Goal: Information Seeking & Learning: Find specific fact

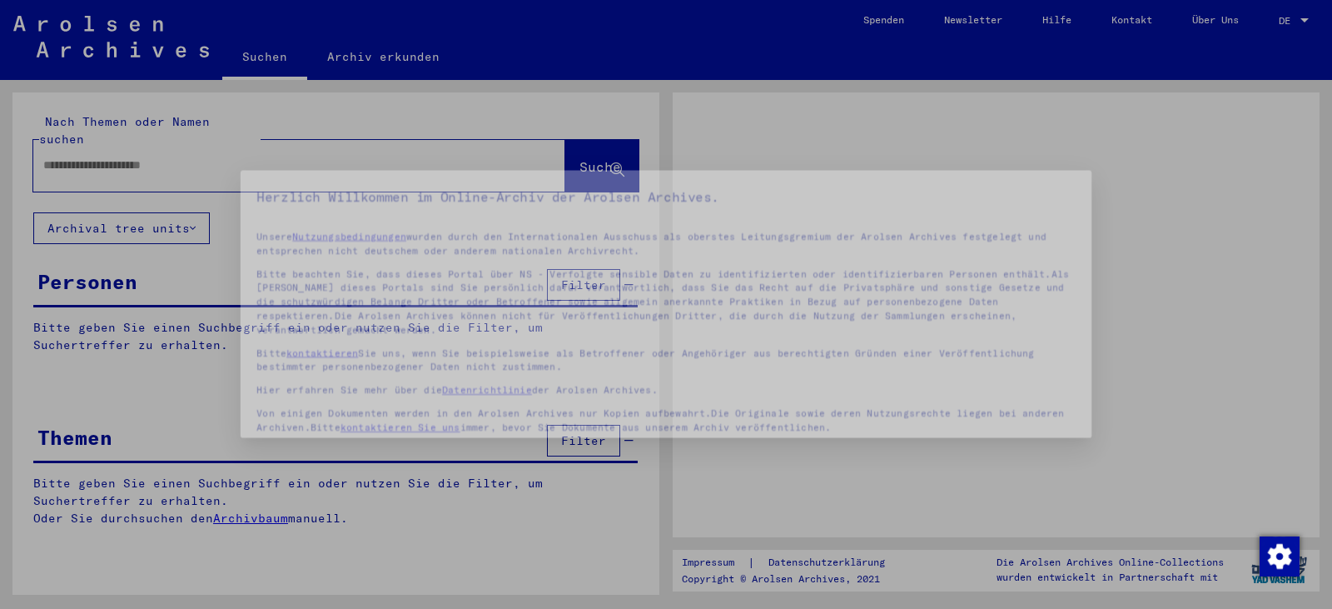
type input "*****"
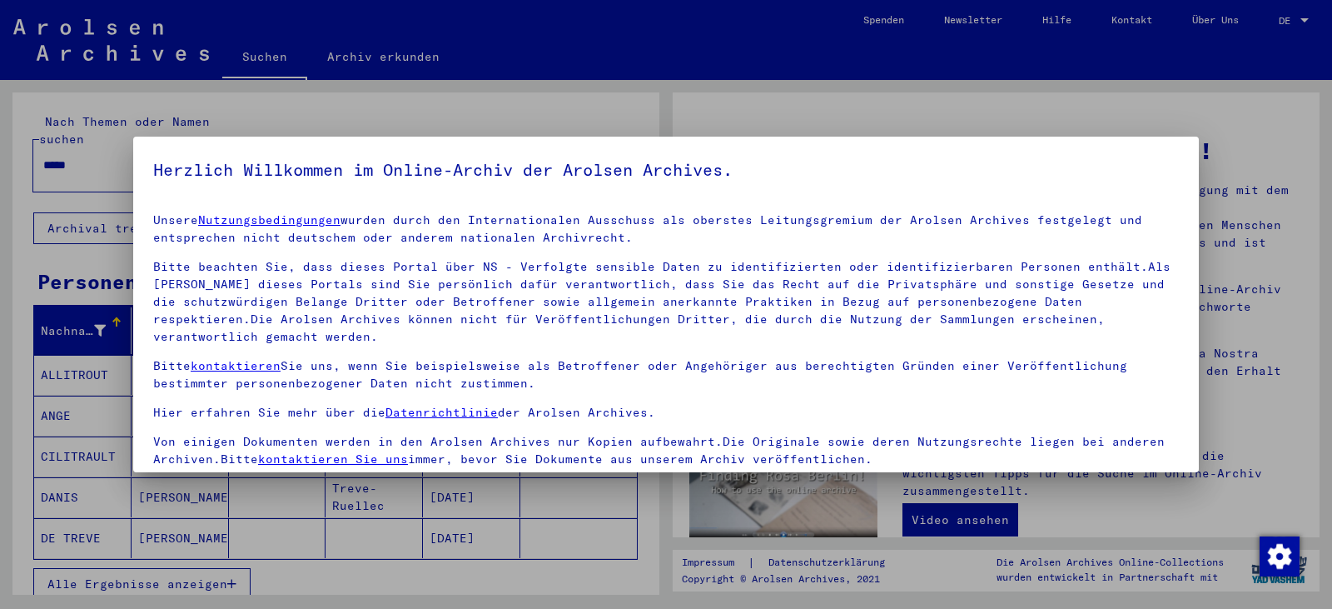
scroll to position [144, 0]
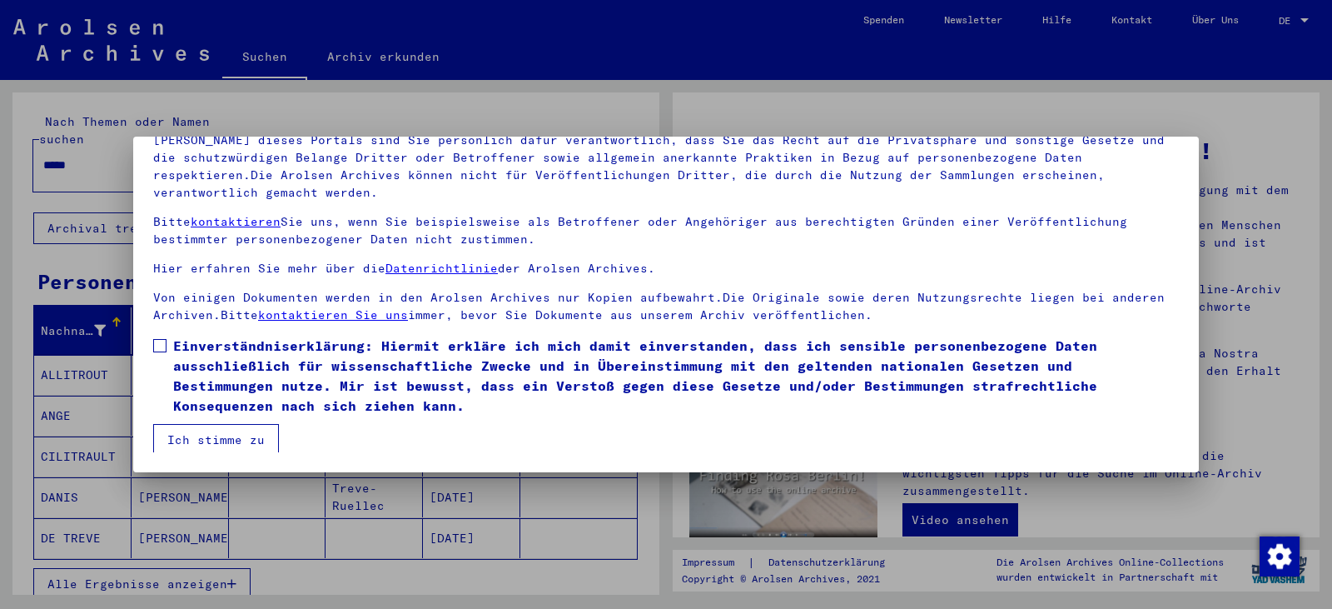
click at [161, 337] on label "Einverständniserklärung: Hiermit erkläre ich mich damit einverstanden, dass ich…" at bounding box center [666, 375] width 1026 height 80
click at [196, 437] on button "Ich stimme zu" at bounding box center [216, 440] width 126 height 32
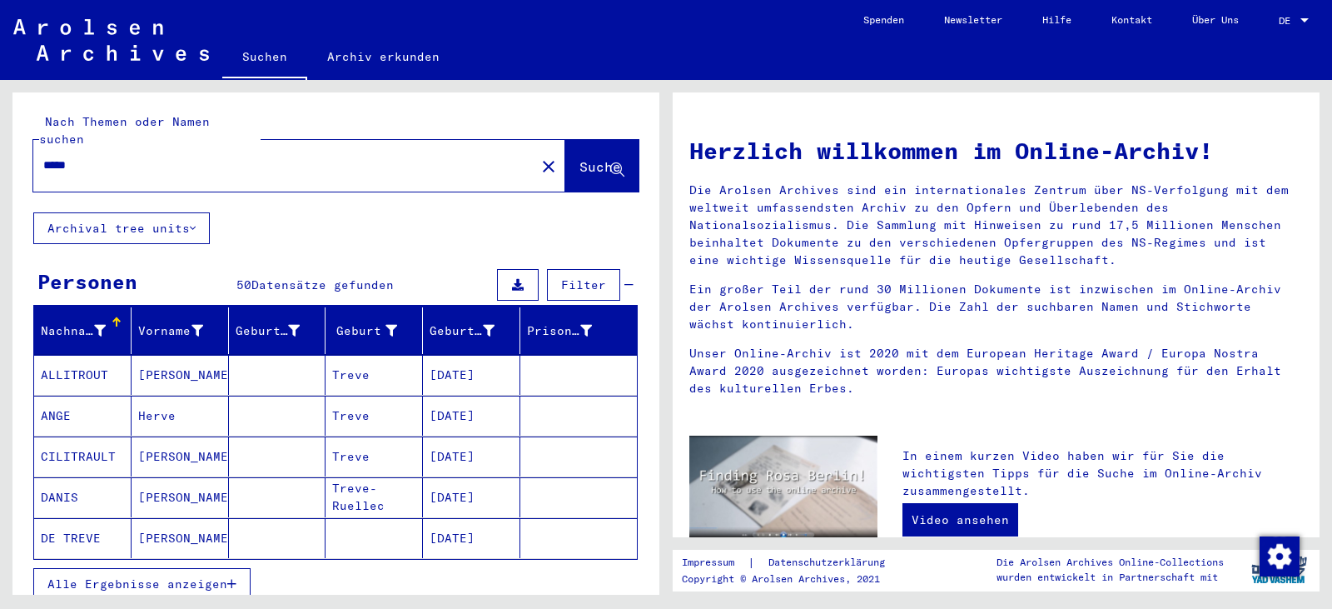
click at [125, 574] on button "Alle Ergebnisse anzeigen" at bounding box center [141, 584] width 217 height 32
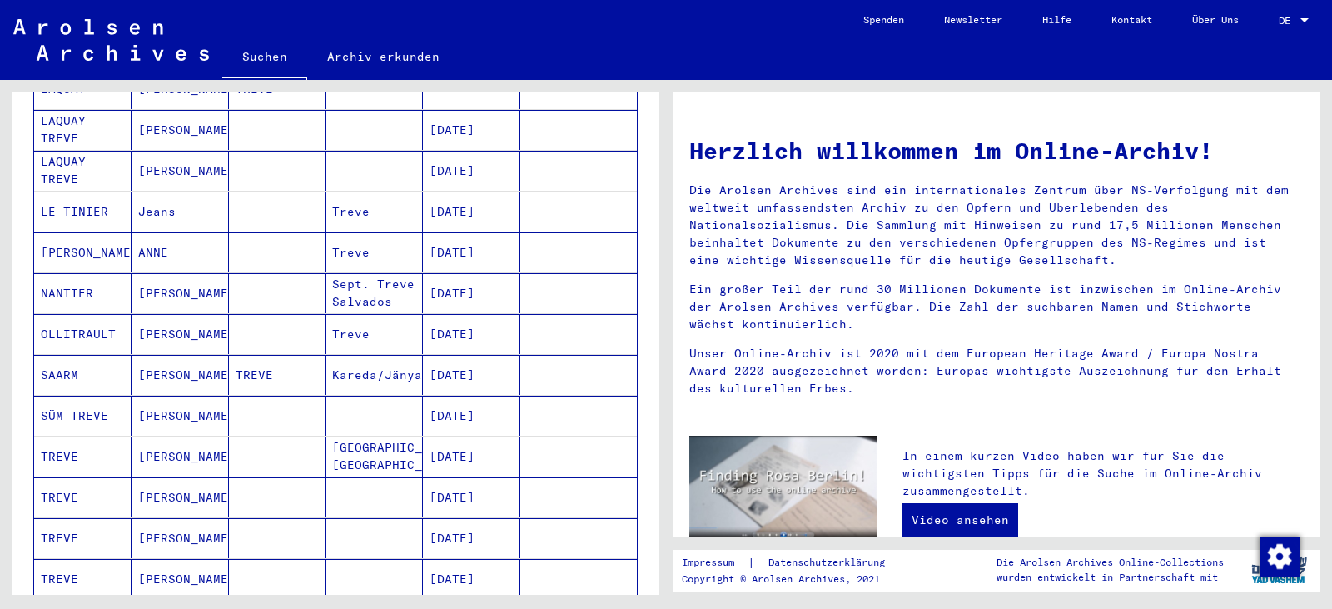
scroll to position [760, 0]
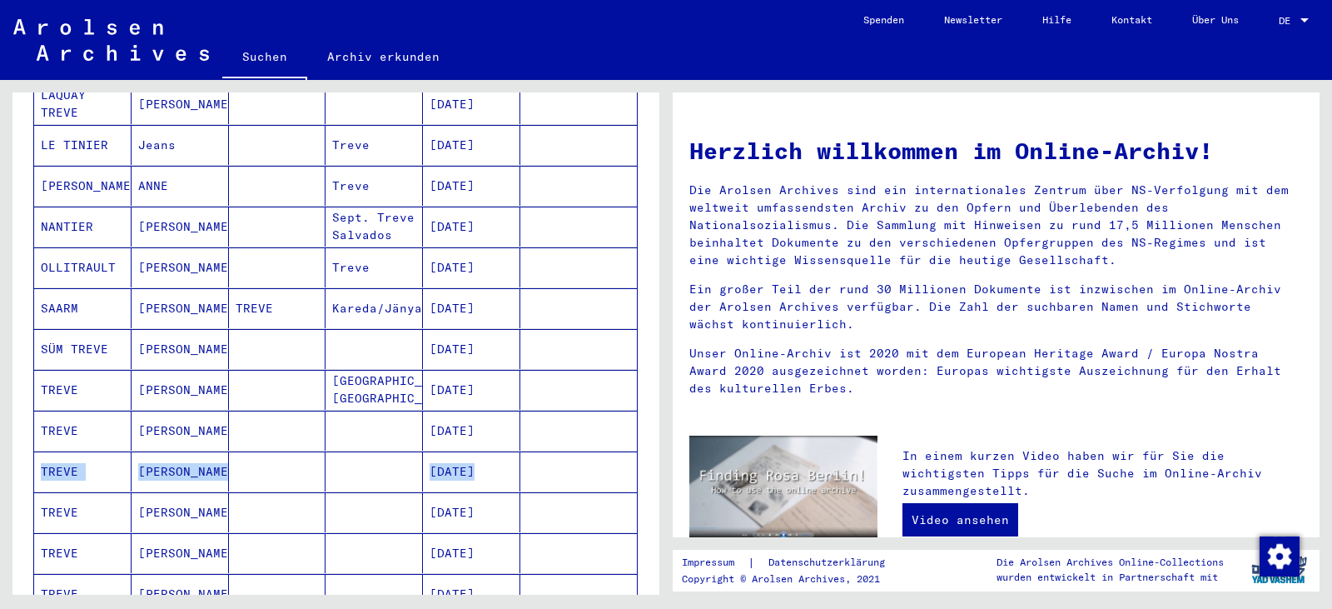
drag, startPoint x: 644, startPoint y: 426, endPoint x: 644, endPoint y: 457, distance: 30.8
click at [644, 457] on div "Nachname Vorname Geburtsname Geburt‏ Geburtsdatum Prisoner # ALLITROUT [PERSON_…" at bounding box center [335, 135] width 647 height 1176
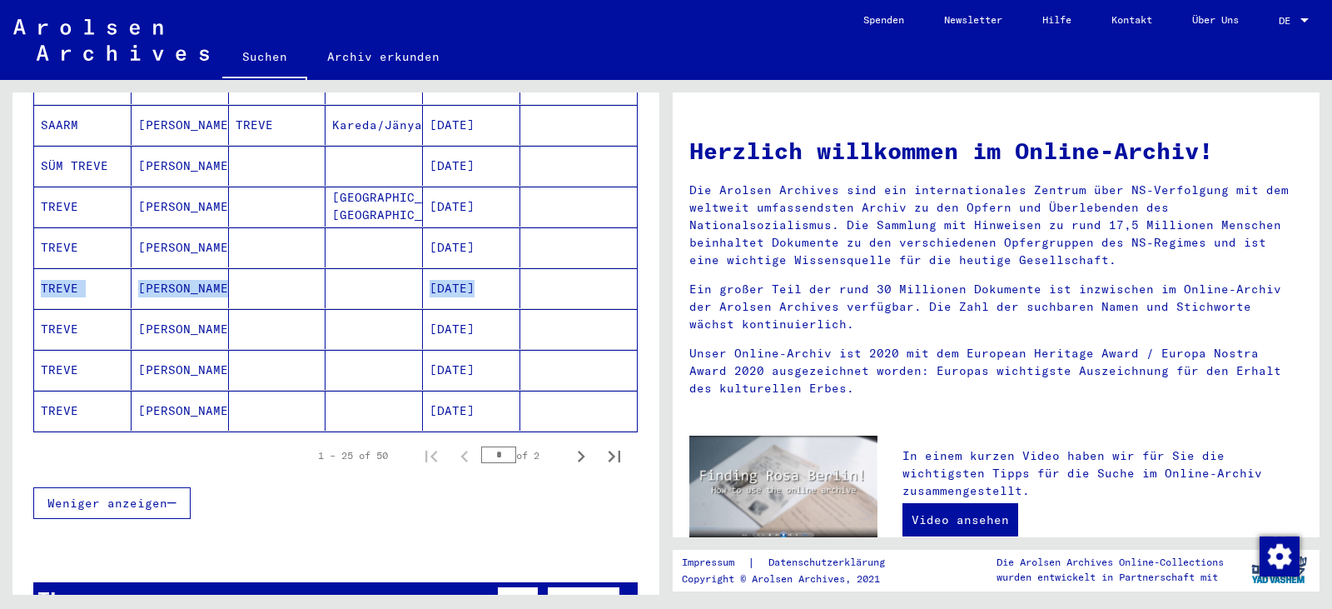
scroll to position [952, 0]
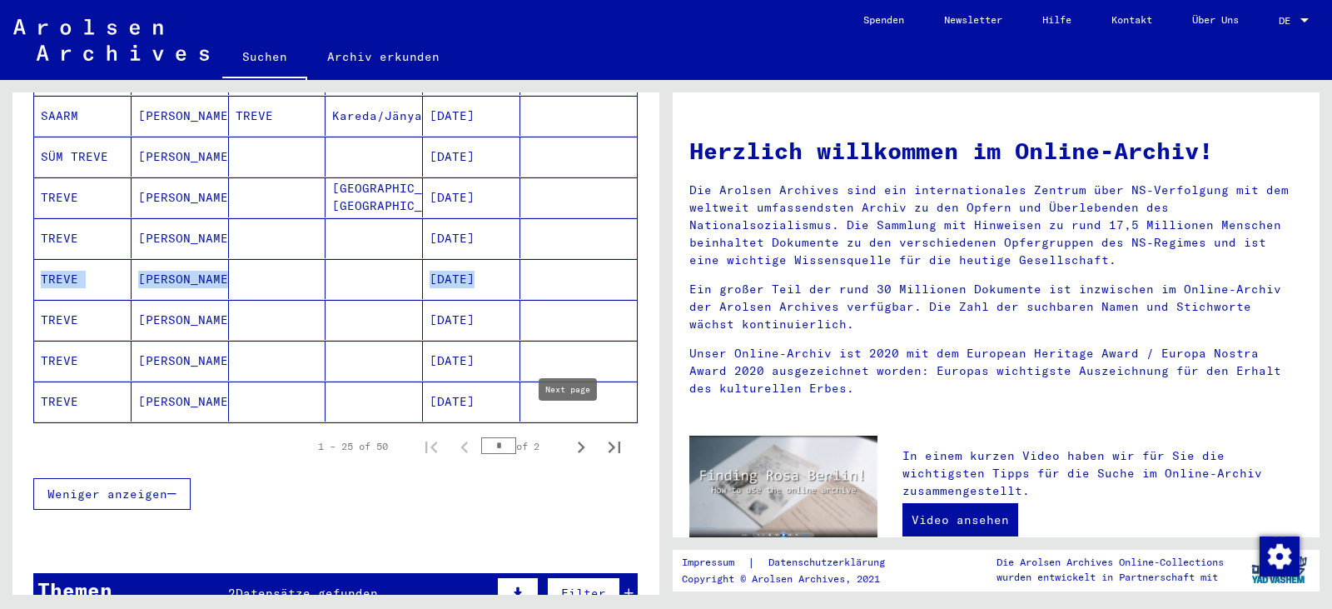
click at [569, 435] on icon "Next page" at bounding box center [580, 446] width 23 height 23
type input "*"
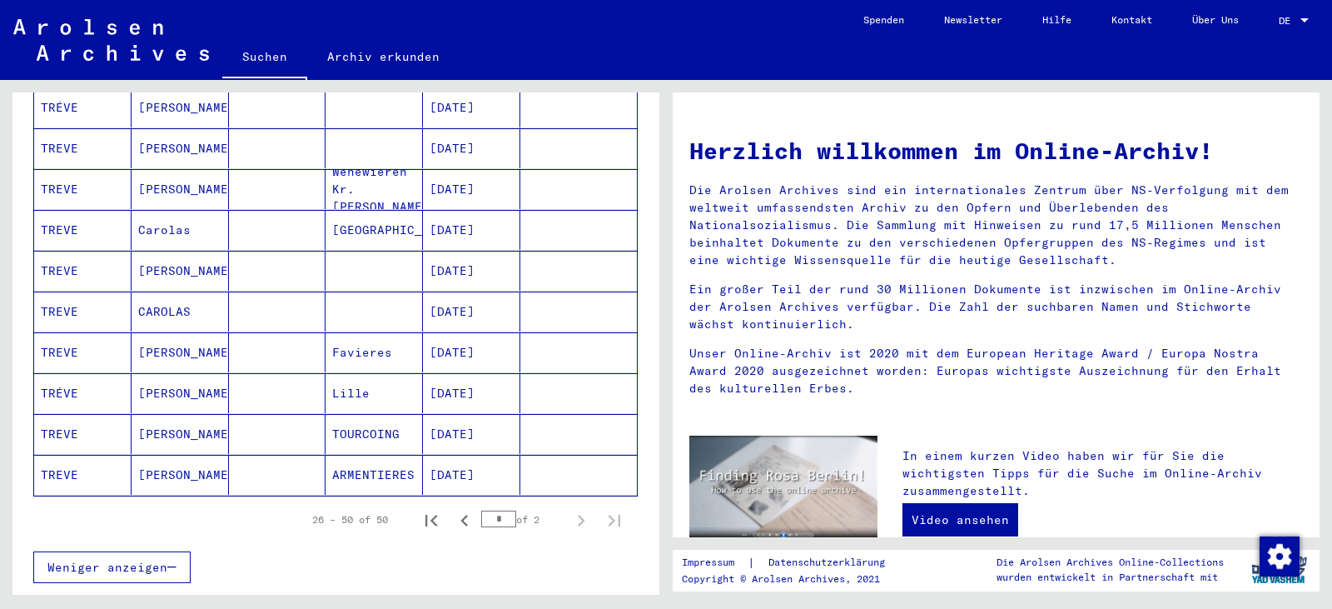
scroll to position [877, 0]
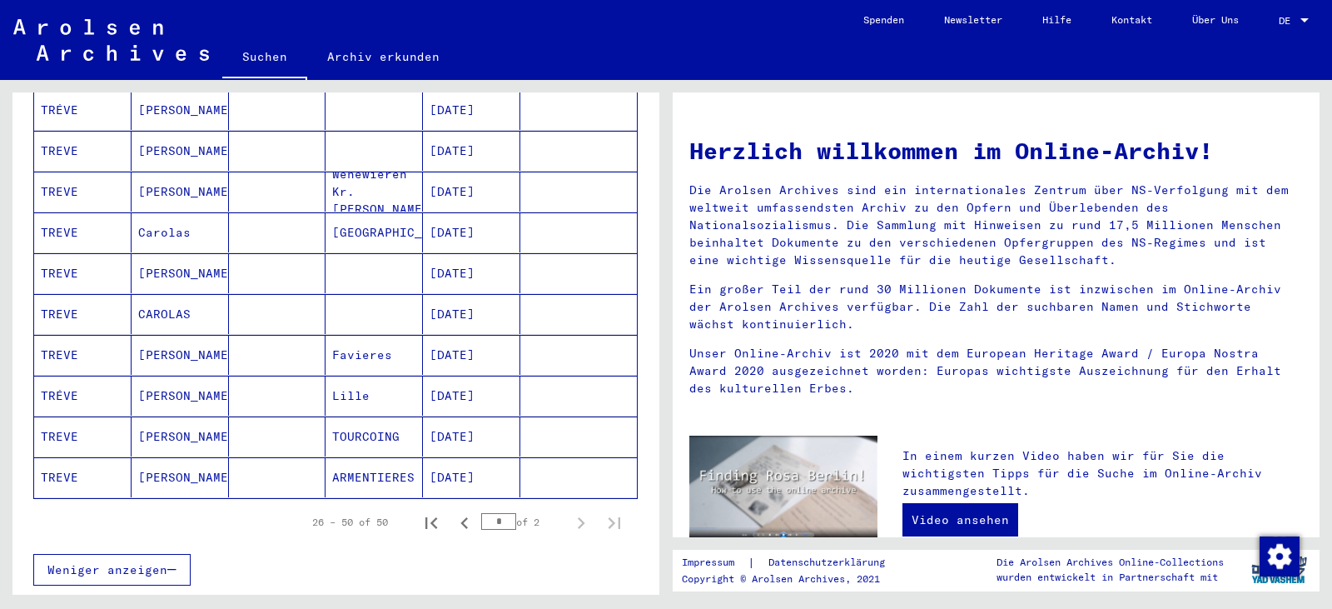
drag, startPoint x: 645, startPoint y: 400, endPoint x: 644, endPoint y: 362, distance: 38.3
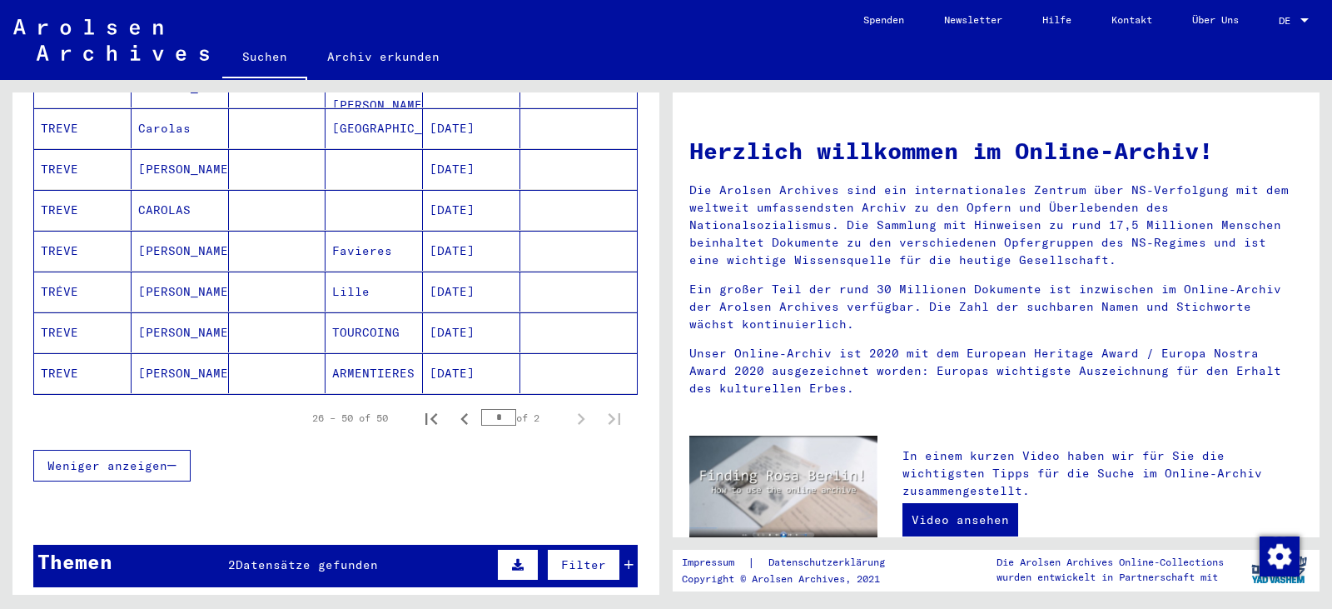
scroll to position [1045, 0]
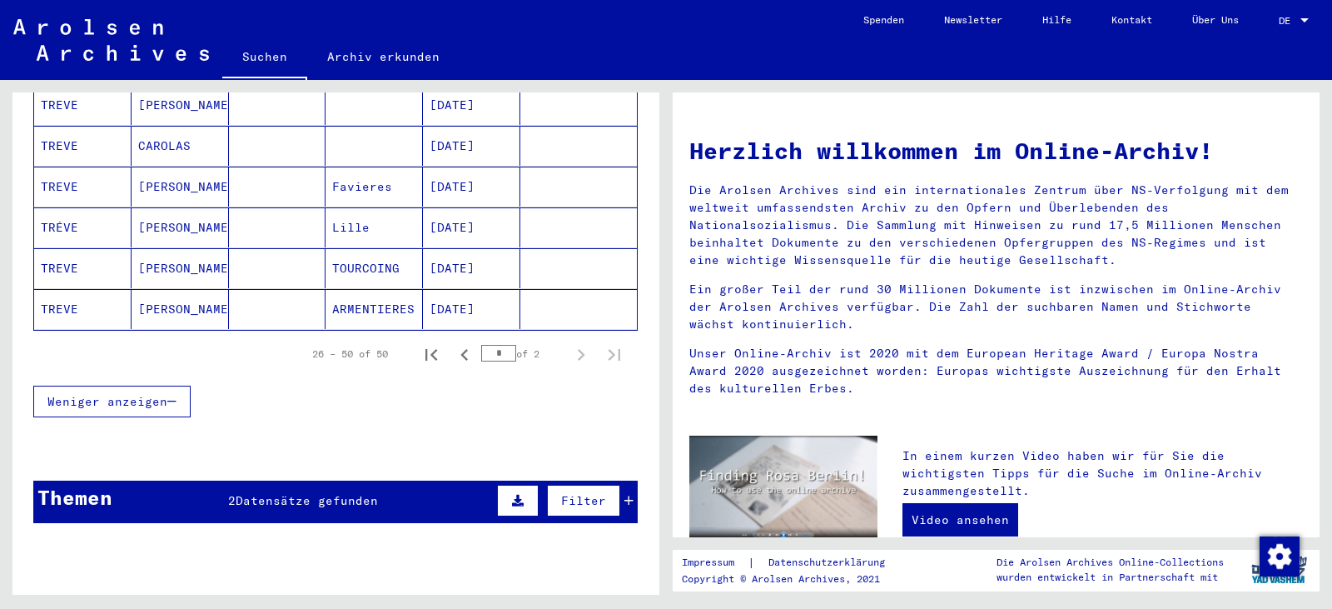
click at [444, 210] on mat-cell "[DATE]" at bounding box center [471, 227] width 97 height 40
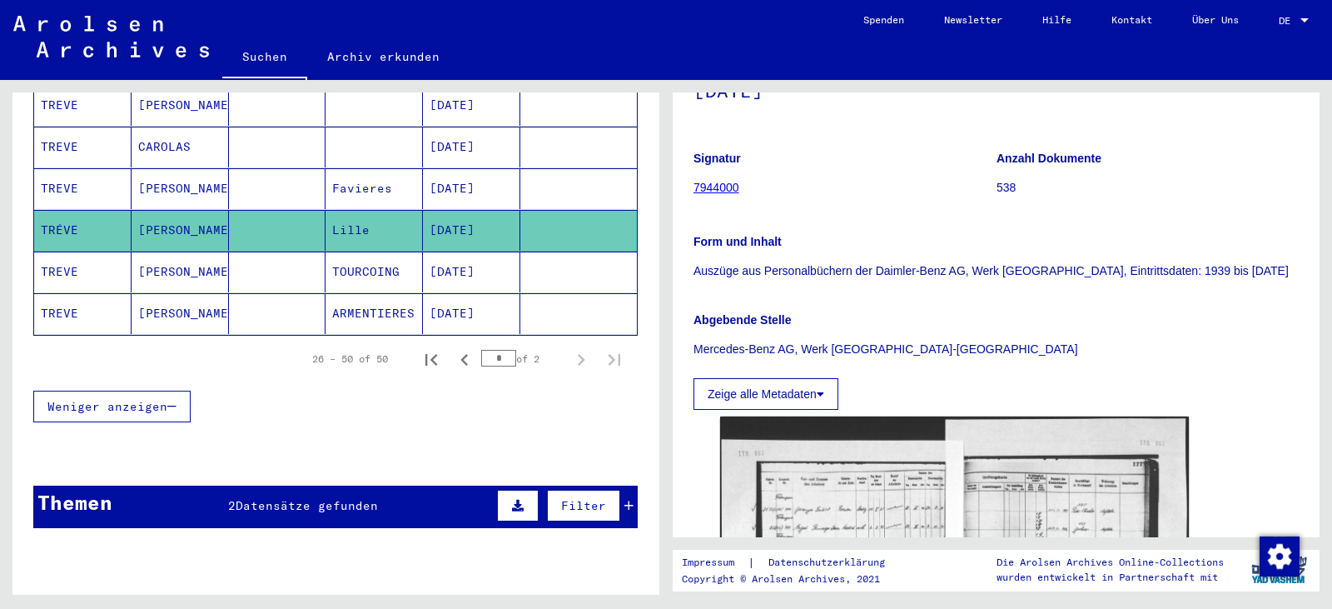
scroll to position [240, 0]
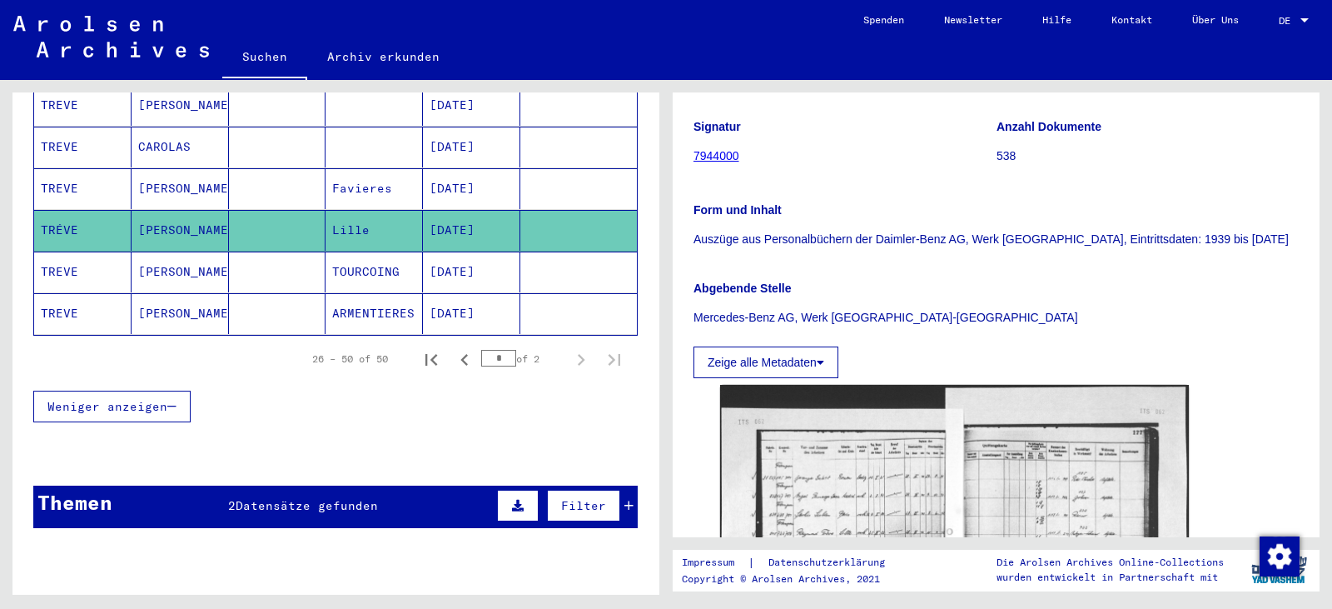
click at [1319, 261] on div "2 Registrierungen von Ausländern und deutschen Verfolgten durch öffentliche Ein…" at bounding box center [1000, 337] width 666 height 514
drag, startPoint x: 1319, startPoint y: 261, endPoint x: 1319, endPoint y: 335, distance: 74.1
click at [1319, 335] on div "2 Registrierungen von Ausländern und deutschen Verfolgten durch öffentliche Ein…" at bounding box center [1000, 337] width 666 height 514
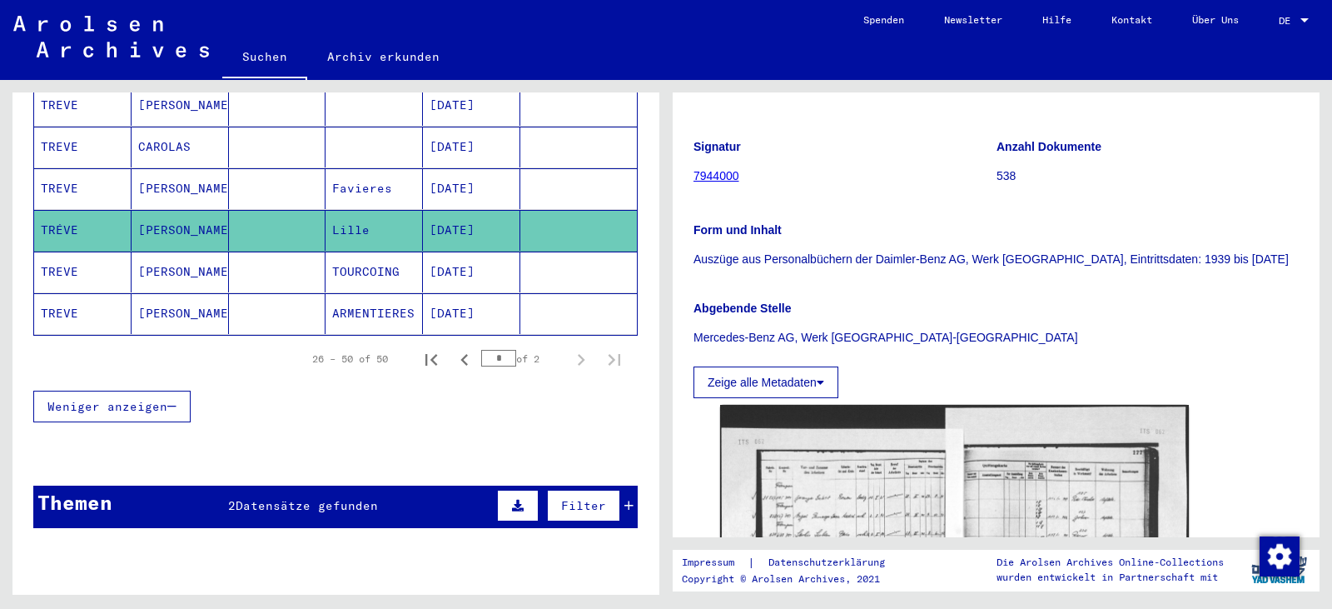
scroll to position [208, 0]
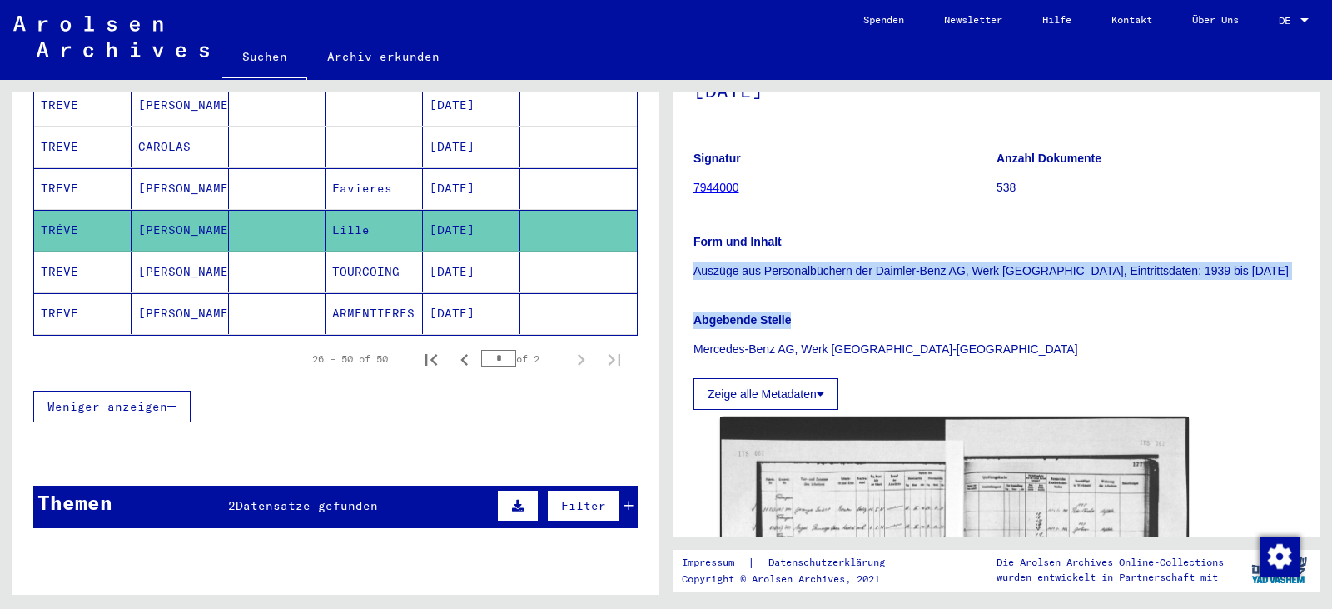
drag, startPoint x: 1325, startPoint y: 245, endPoint x: 1323, endPoint y: 321, distance: 76.6
click at [1323, 321] on div "2 Registrierungen von Ausländern und deutschen Verfolgten durch öffentliche Ein…" at bounding box center [1000, 337] width 666 height 514
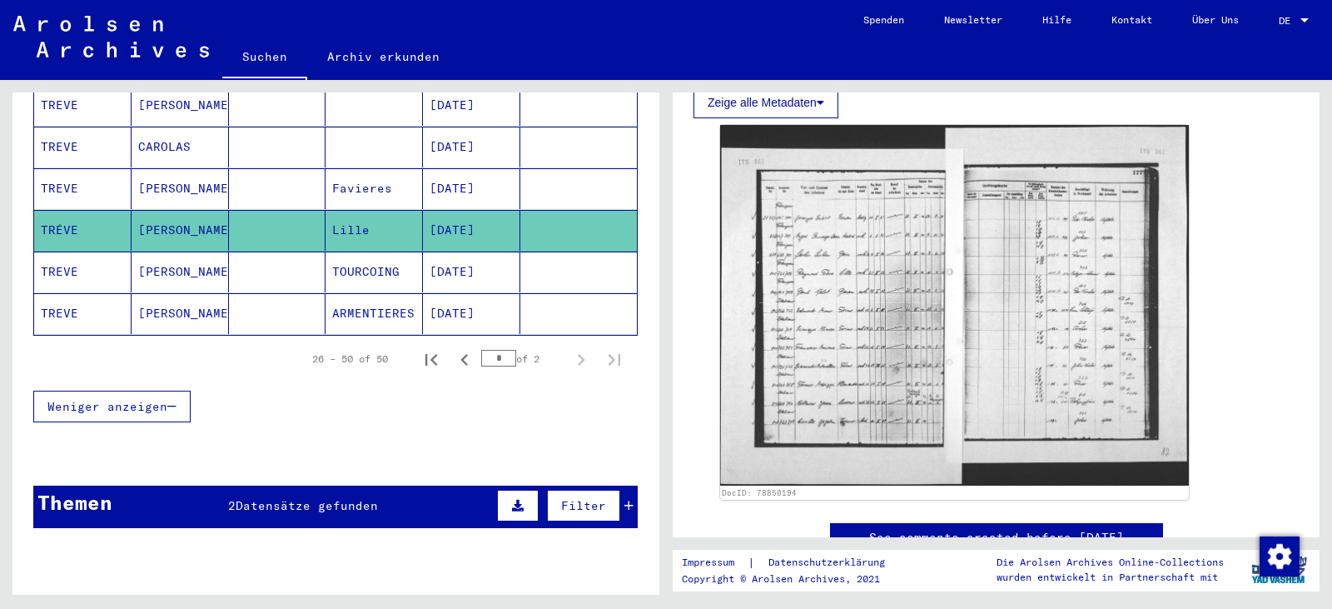
scroll to position [603, 0]
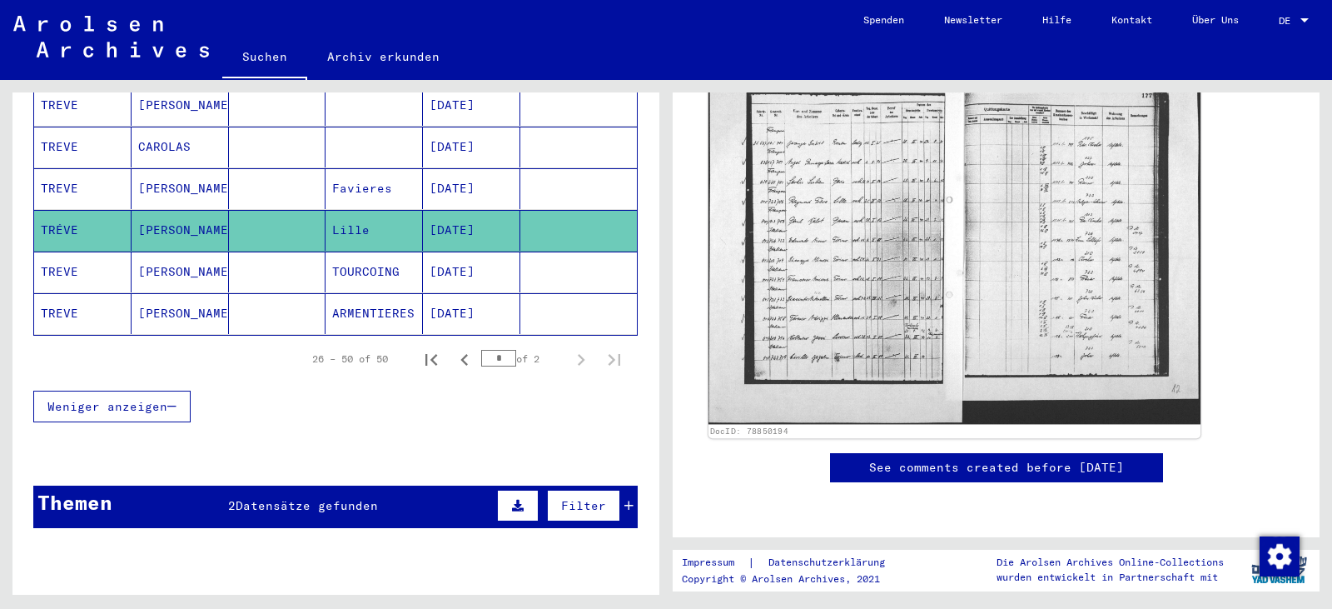
click at [842, 233] on img at bounding box center [954, 235] width 492 height 378
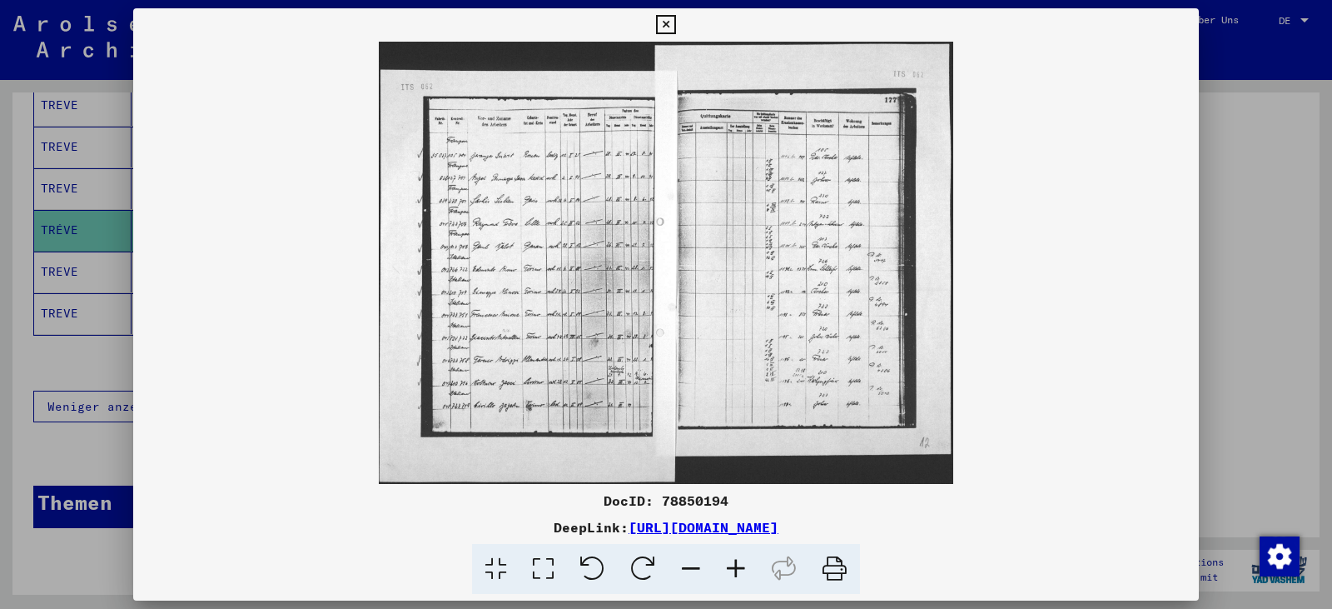
click at [539, 566] on icon at bounding box center [542, 569] width 47 height 51
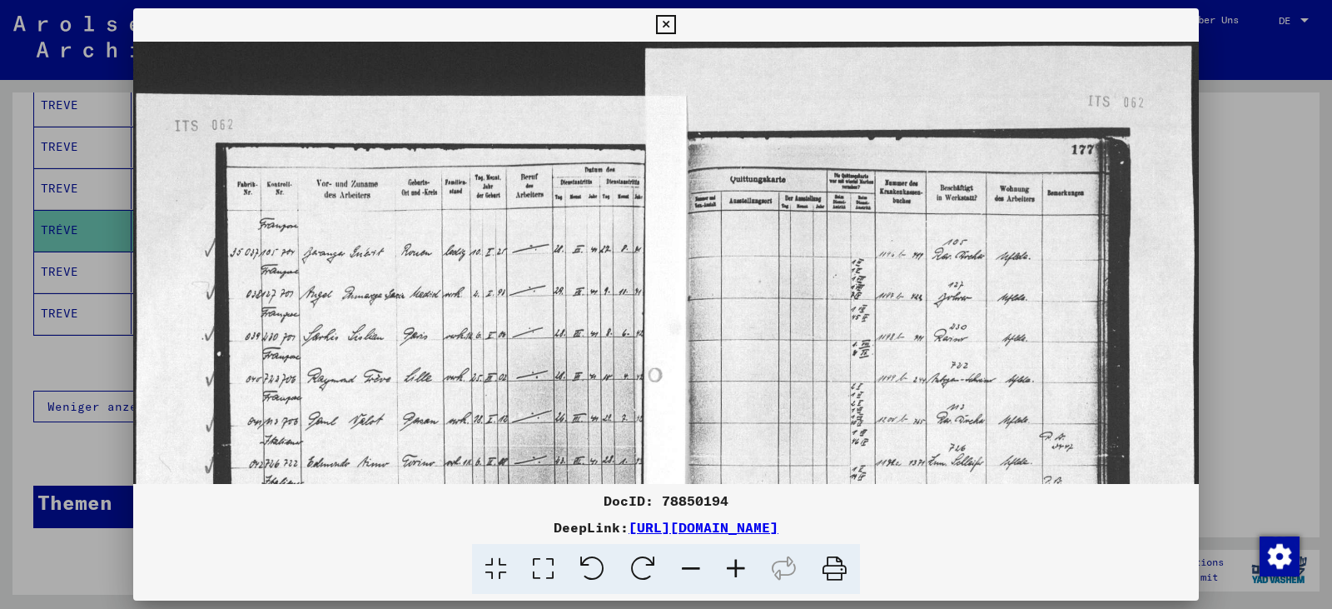
click at [736, 571] on icon at bounding box center [735, 569] width 45 height 51
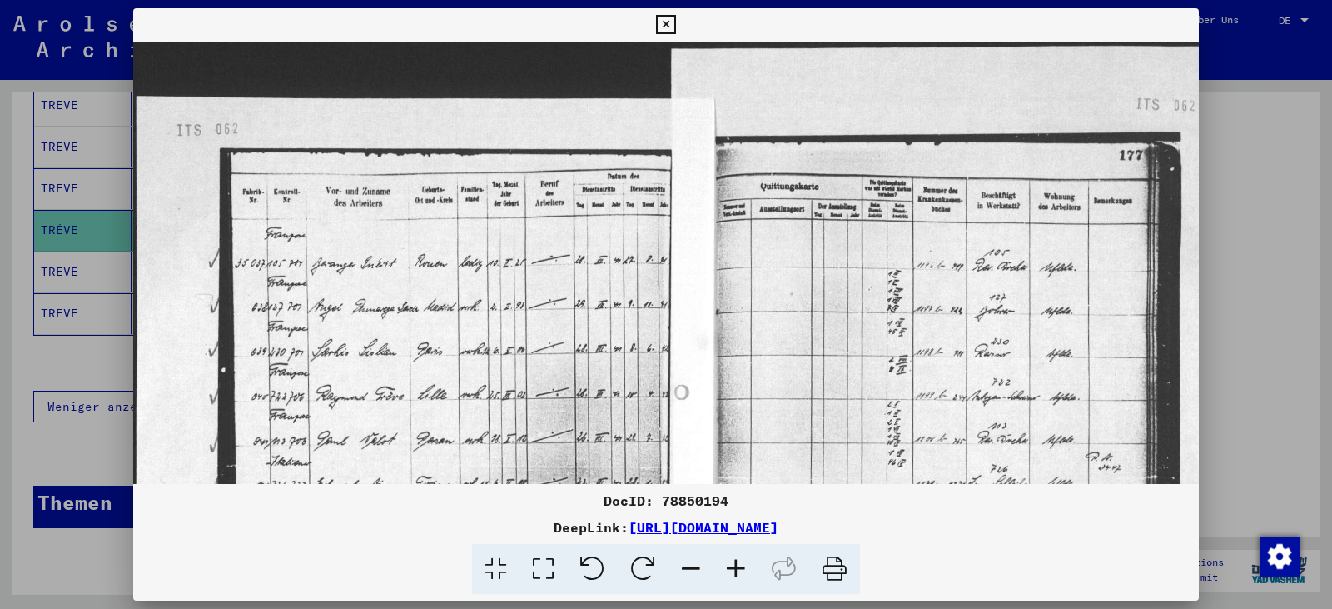
click at [736, 571] on icon at bounding box center [735, 569] width 45 height 51
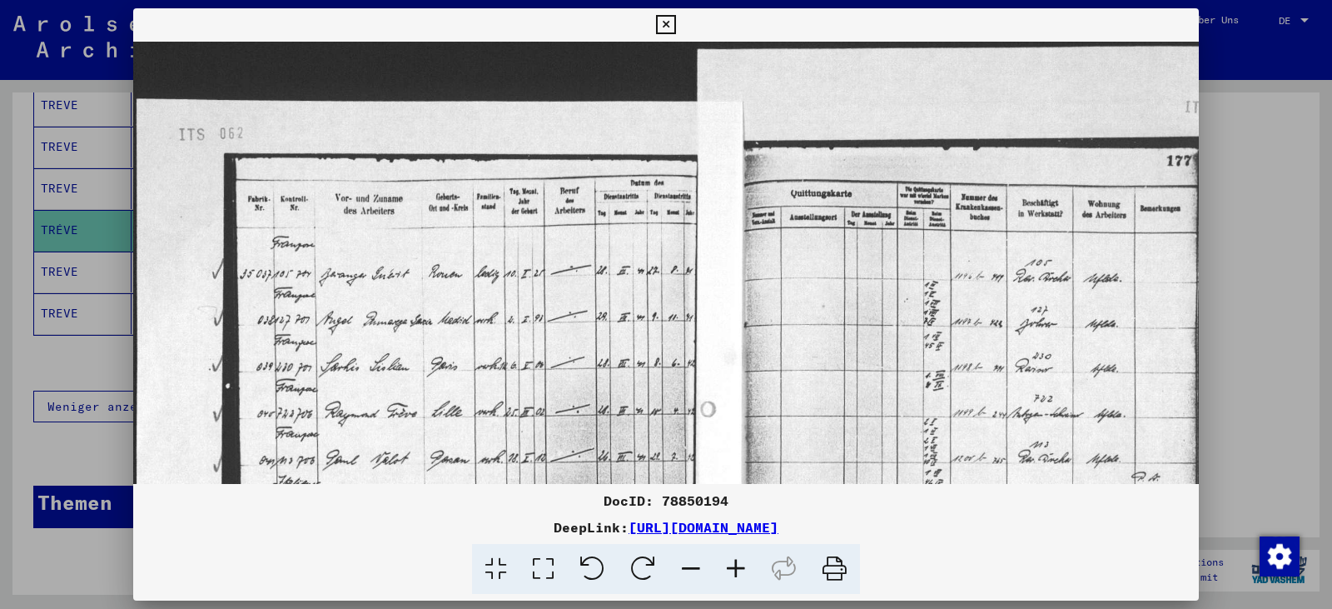
click at [736, 571] on icon at bounding box center [735, 569] width 45 height 51
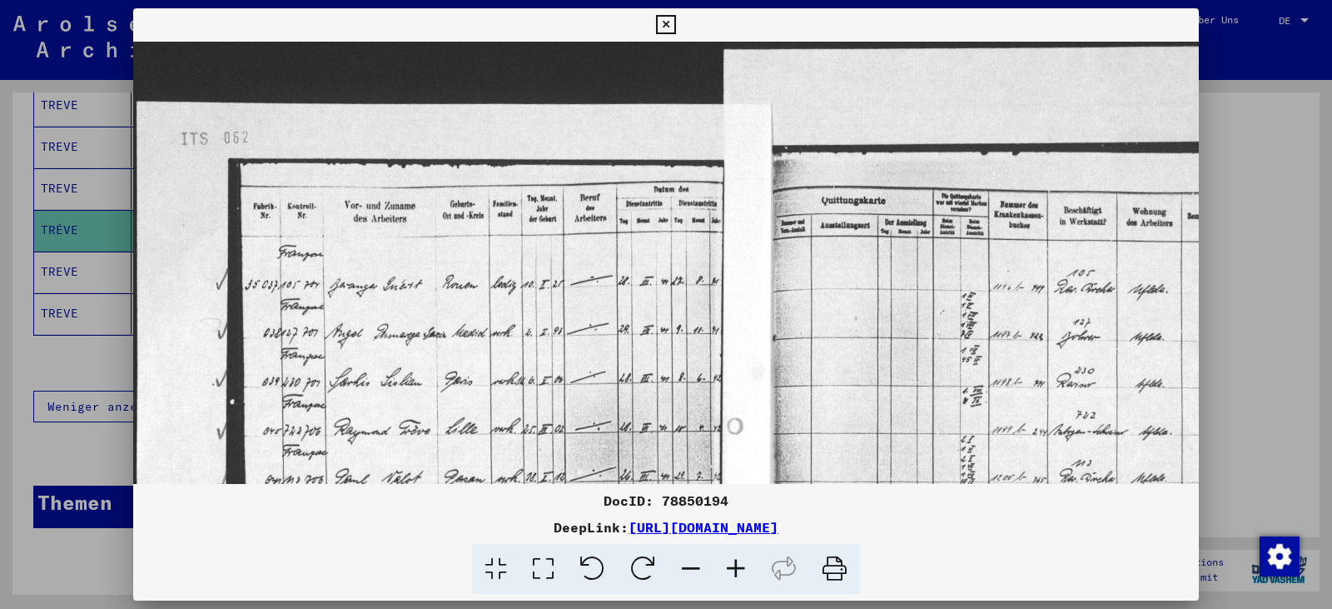
click at [736, 571] on icon at bounding box center [735, 569] width 45 height 51
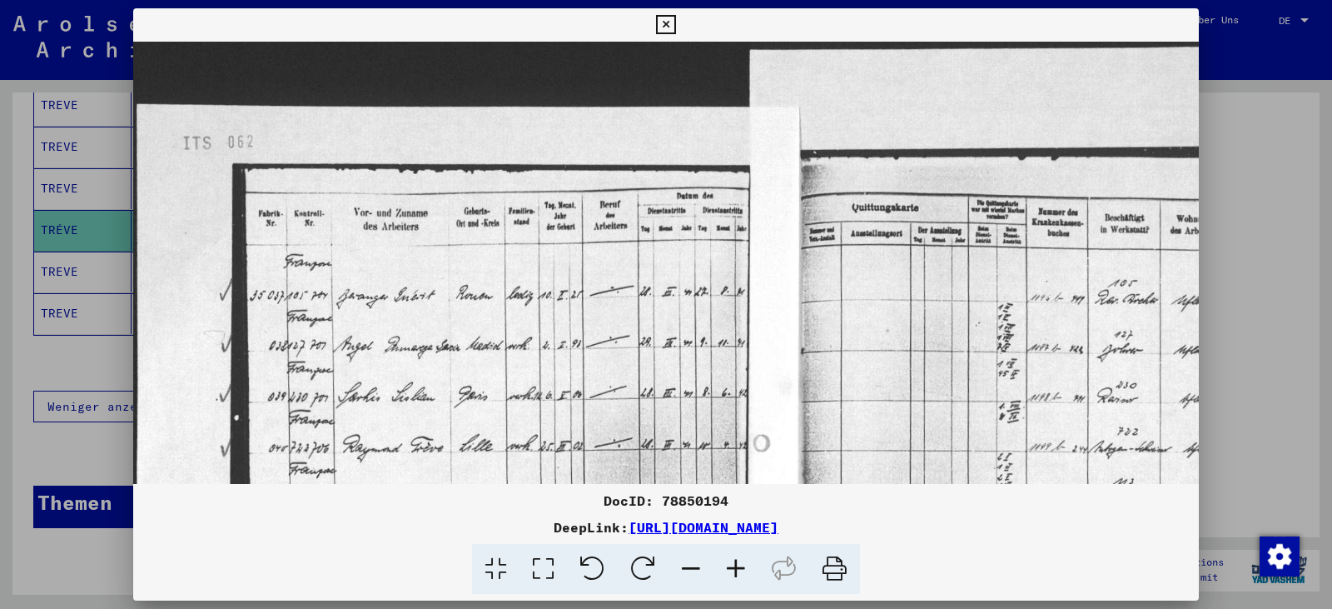
click at [736, 571] on icon at bounding box center [735, 569] width 45 height 51
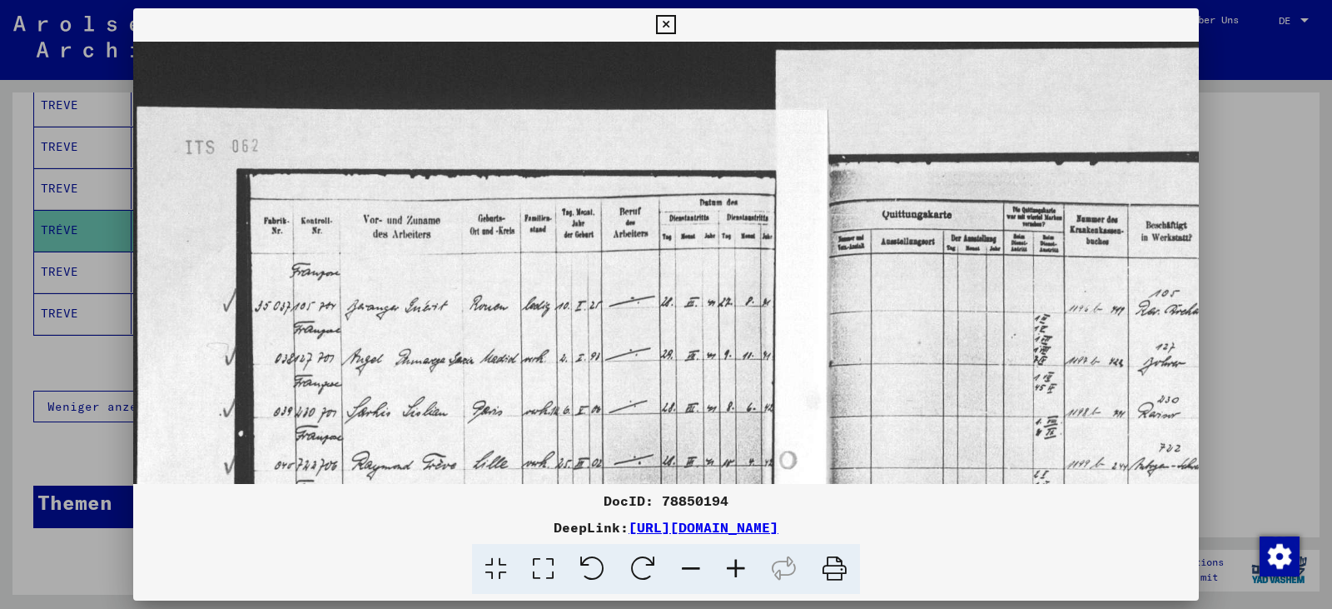
click at [736, 571] on icon at bounding box center [735, 569] width 45 height 51
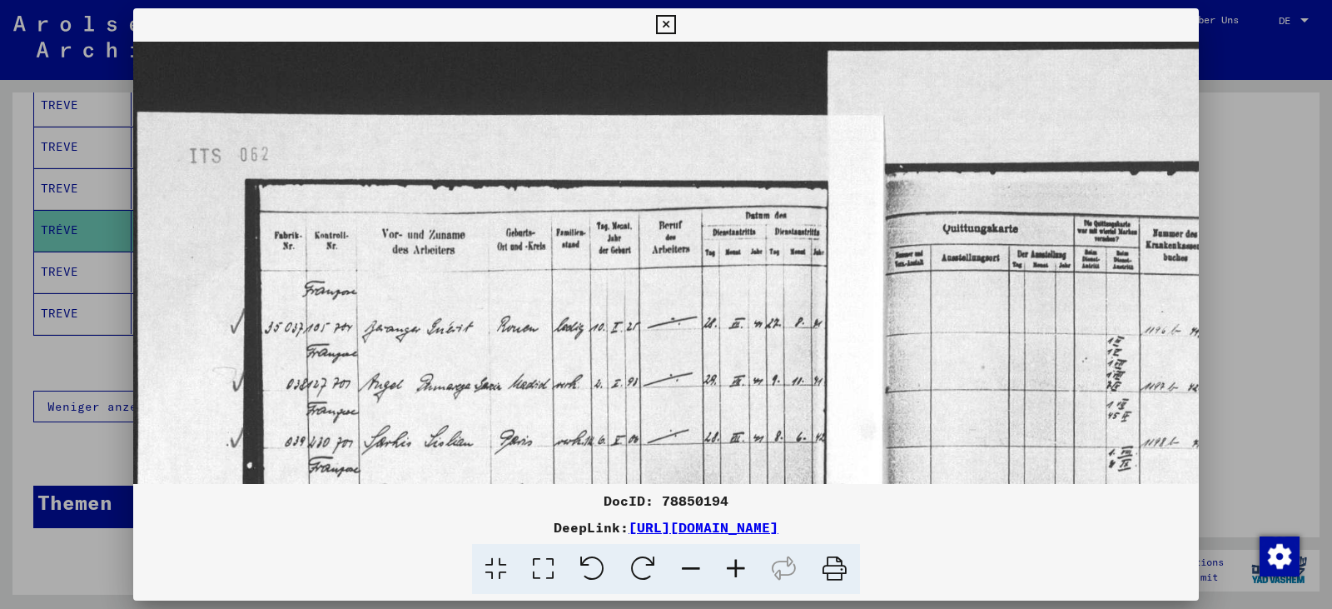
click at [736, 571] on icon at bounding box center [735, 569] width 45 height 51
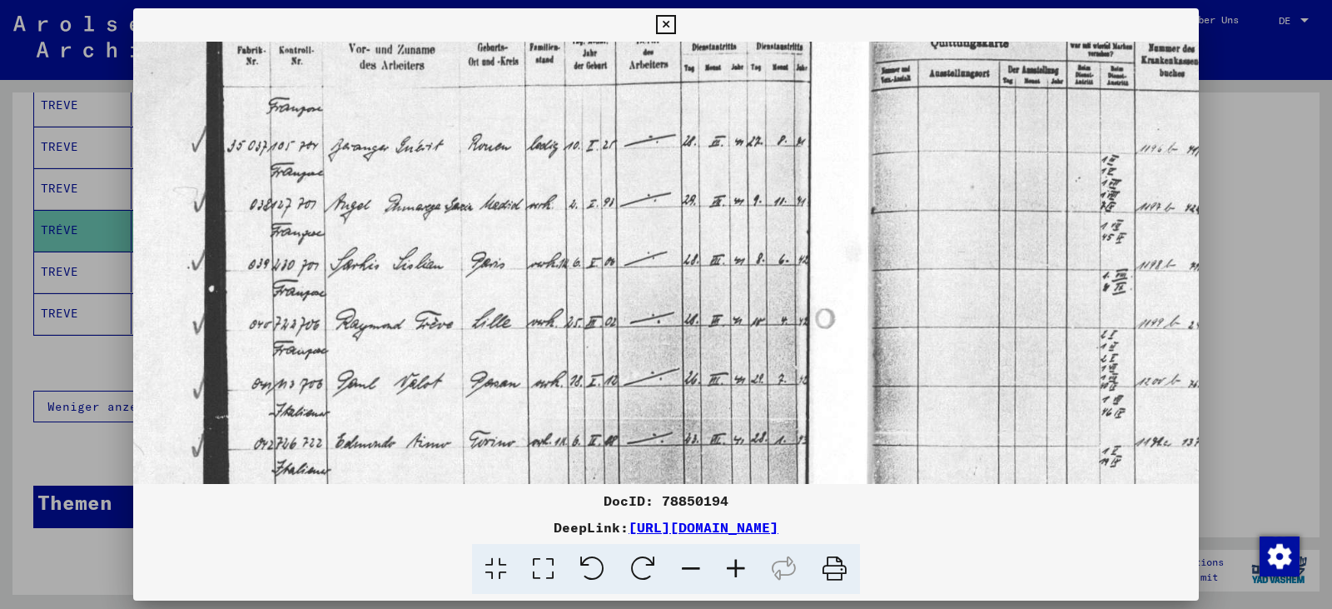
scroll to position [195, 43]
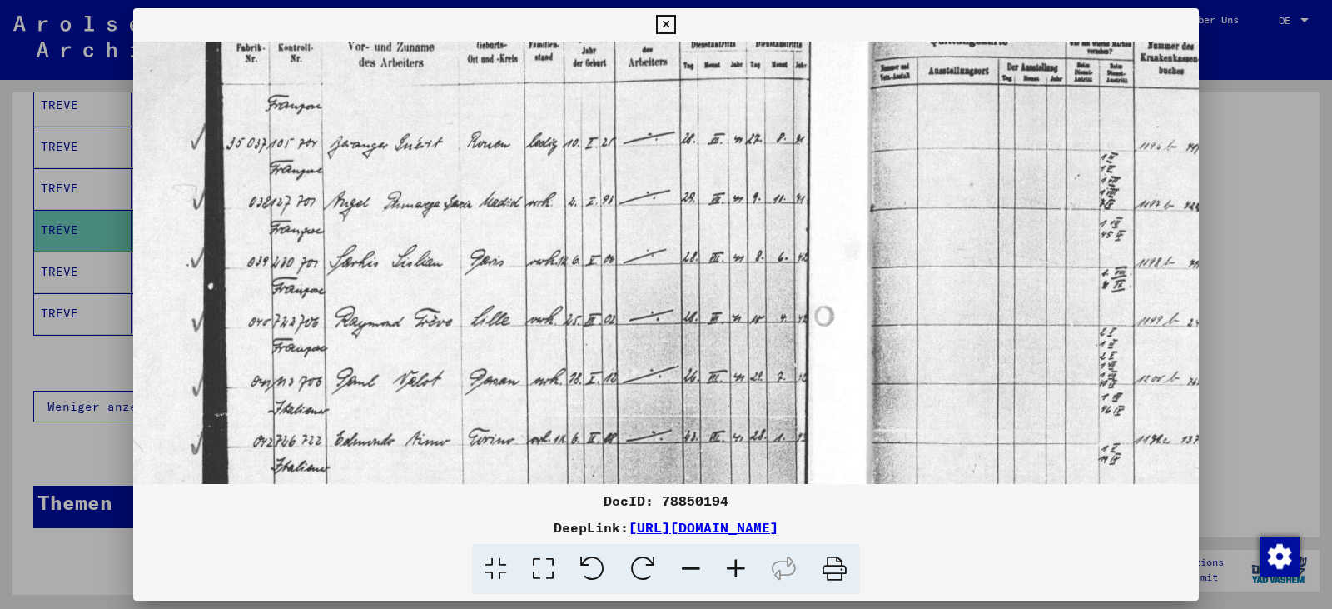
drag, startPoint x: 571, startPoint y: 422, endPoint x: 528, endPoint y: 227, distance: 199.5
click at [528, 227] on img at bounding box center [839, 423] width 1499 height 1152
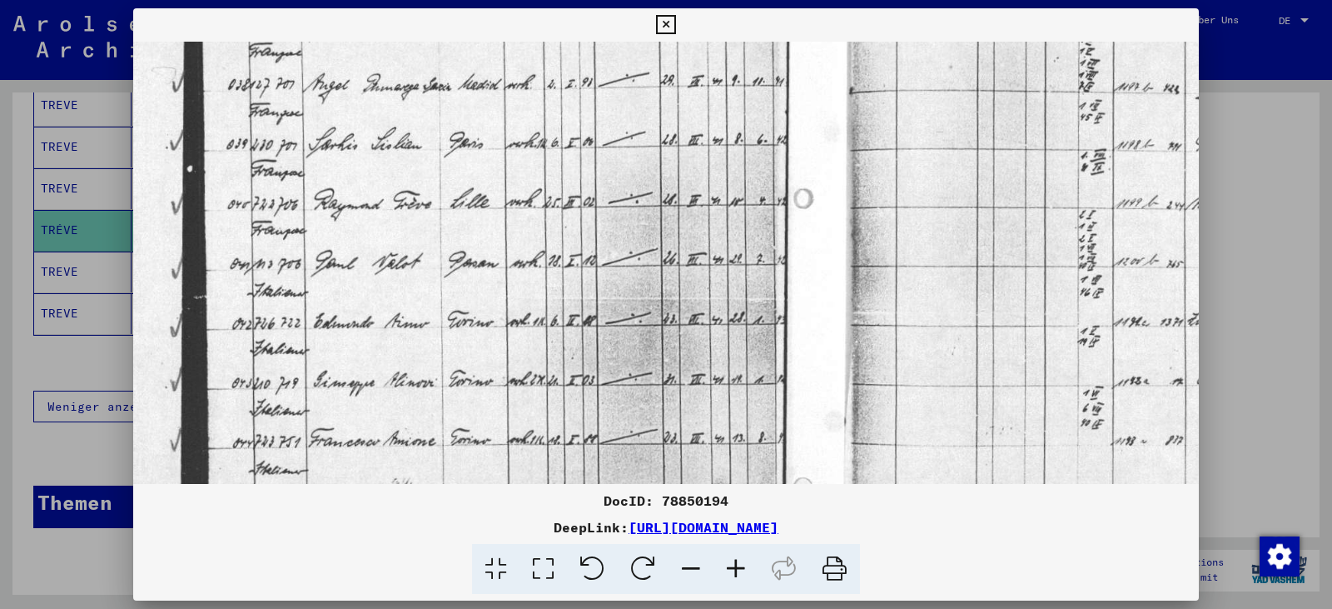
scroll to position [313, 64]
drag, startPoint x: 528, startPoint y: 227, endPoint x: 507, endPoint y: 109, distance: 120.0
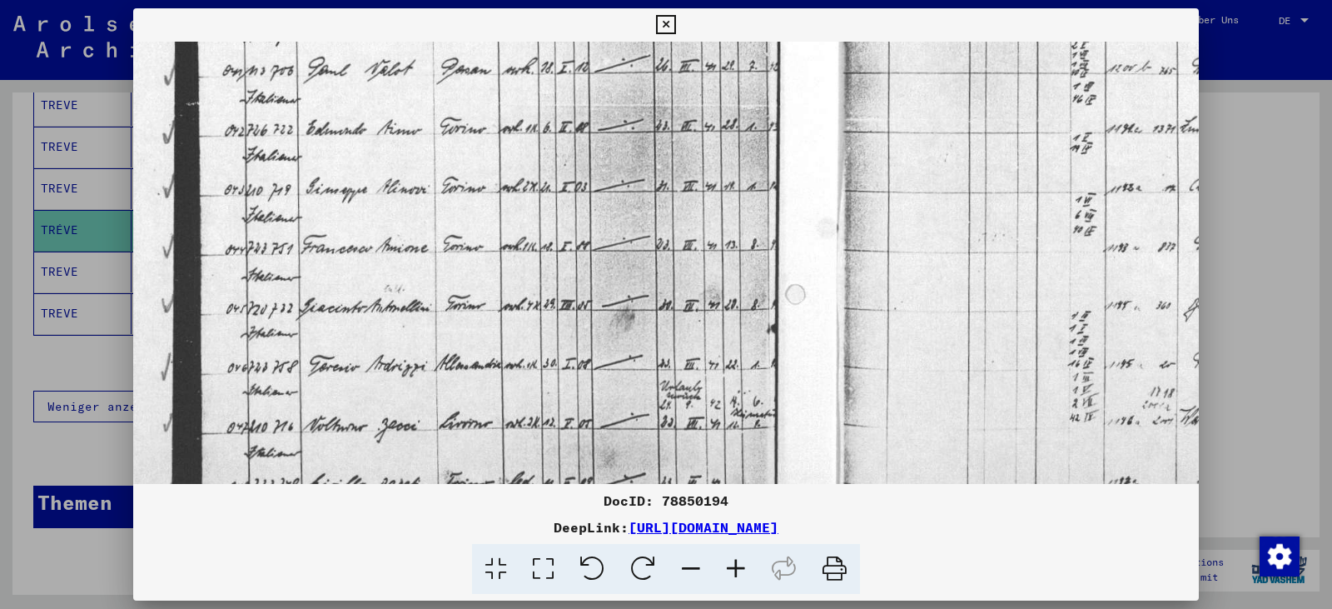
drag, startPoint x: 507, startPoint y: 109, endPoint x: 508, endPoint y: 166, distance: 57.4
click at [508, 166] on img at bounding box center [811, 112] width 1499 height 1152
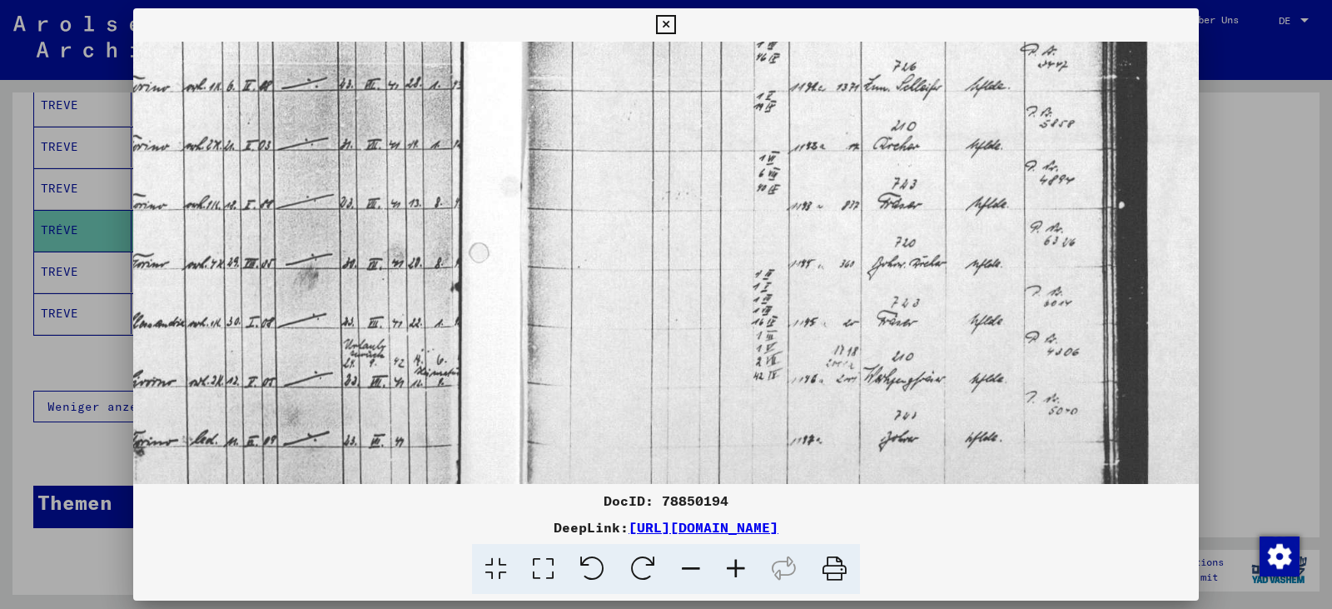
drag, startPoint x: 552, startPoint y: 388, endPoint x: 236, endPoint y: 335, distance: 320.8
click at [236, 335] on img at bounding box center [494, 71] width 1499 height 1152
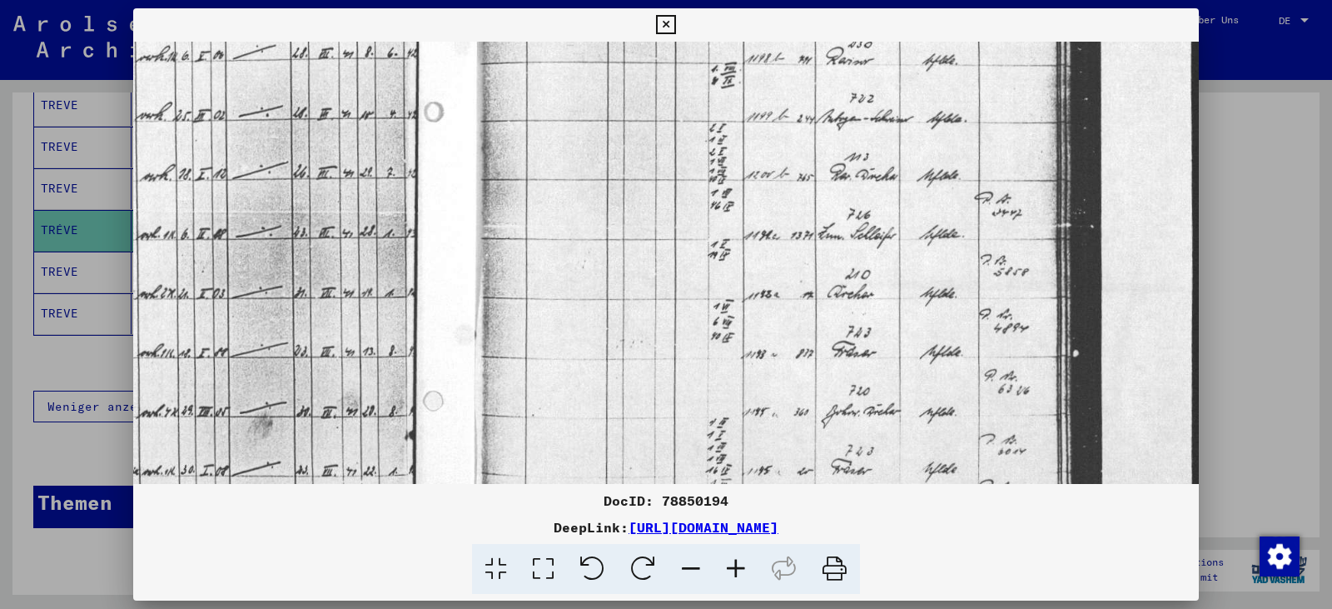
scroll to position [367, 434]
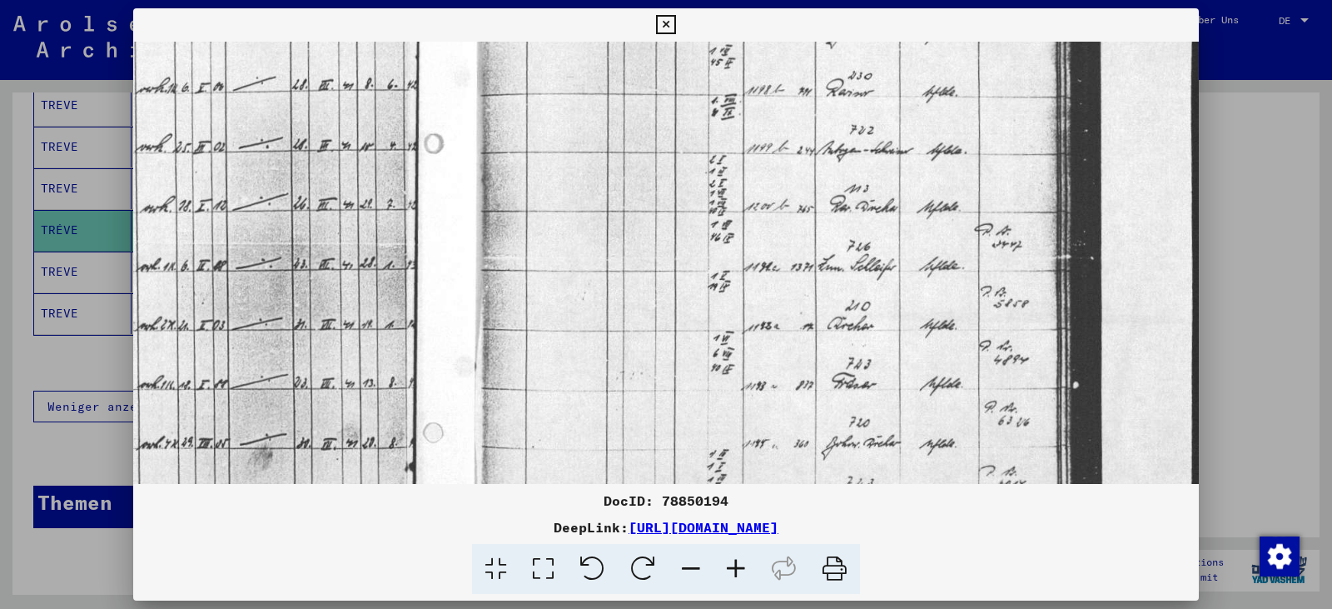
drag, startPoint x: 683, startPoint y: 268, endPoint x: 549, endPoint y: 449, distance: 224.9
click at [549, 449] on img at bounding box center [448, 251] width 1499 height 1152
click at [664, 27] on icon at bounding box center [665, 25] width 19 height 20
